Goal: Task Accomplishment & Management: Manage account settings

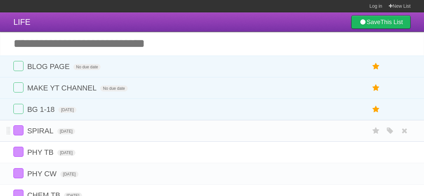
scroll to position [67, 0]
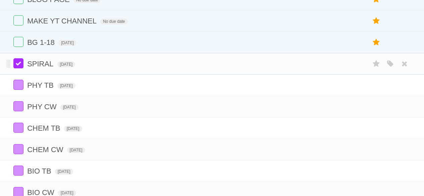
click at [20, 63] on label at bounding box center [18, 63] width 10 height 10
click at [15, 85] on label at bounding box center [18, 85] width 10 height 10
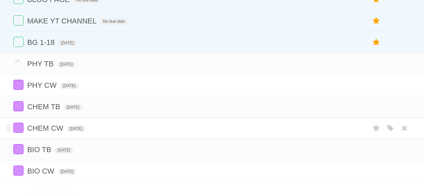
drag, startPoint x: 18, startPoint y: 106, endPoint x: 20, endPoint y: 120, distance: 14.3
click at [18, 107] on ul "PHY TB [DATE] White Red Blue Green Purple Orange PHY CW [DATE] White Red Blue G…" at bounding box center [212, 117] width 424 height 129
click at [20, 144] on label at bounding box center [18, 149] width 10 height 10
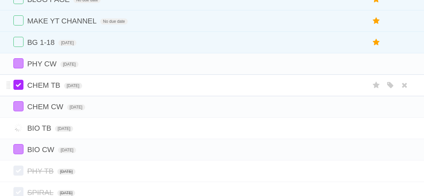
click at [16, 83] on label at bounding box center [18, 85] width 10 height 10
click at [23, 61] on label at bounding box center [18, 63] width 10 height 10
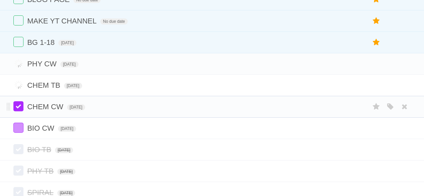
click at [18, 107] on label at bounding box center [18, 106] width 10 height 10
click at [20, 121] on li "BIO CW [DATE] White Red Blue Green Purple Orange" at bounding box center [212, 128] width 424 height 22
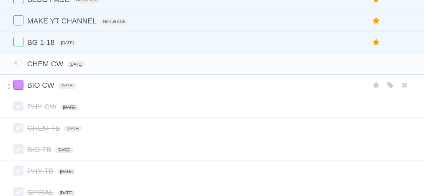
click at [14, 78] on li "BIO CW [DATE] White Red Blue Green Purple Orange" at bounding box center [212, 85] width 424 height 22
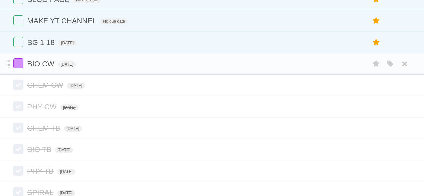
click at [19, 70] on li "BIO CW [DATE] White Red Blue Green Purple Orange" at bounding box center [212, 64] width 424 height 22
click at [21, 62] on label at bounding box center [18, 63] width 10 height 10
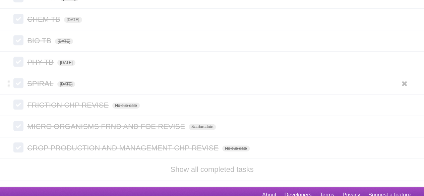
scroll to position [180, 0]
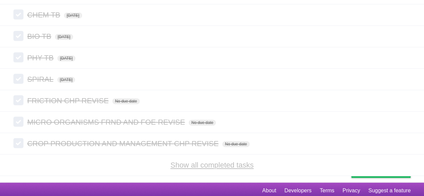
click at [194, 161] on link "Show all completed tasks" at bounding box center [211, 165] width 83 height 8
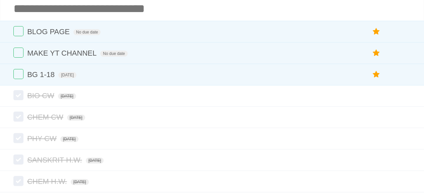
scroll to position [0, 0]
